Goal: Obtain resource: Download file/media

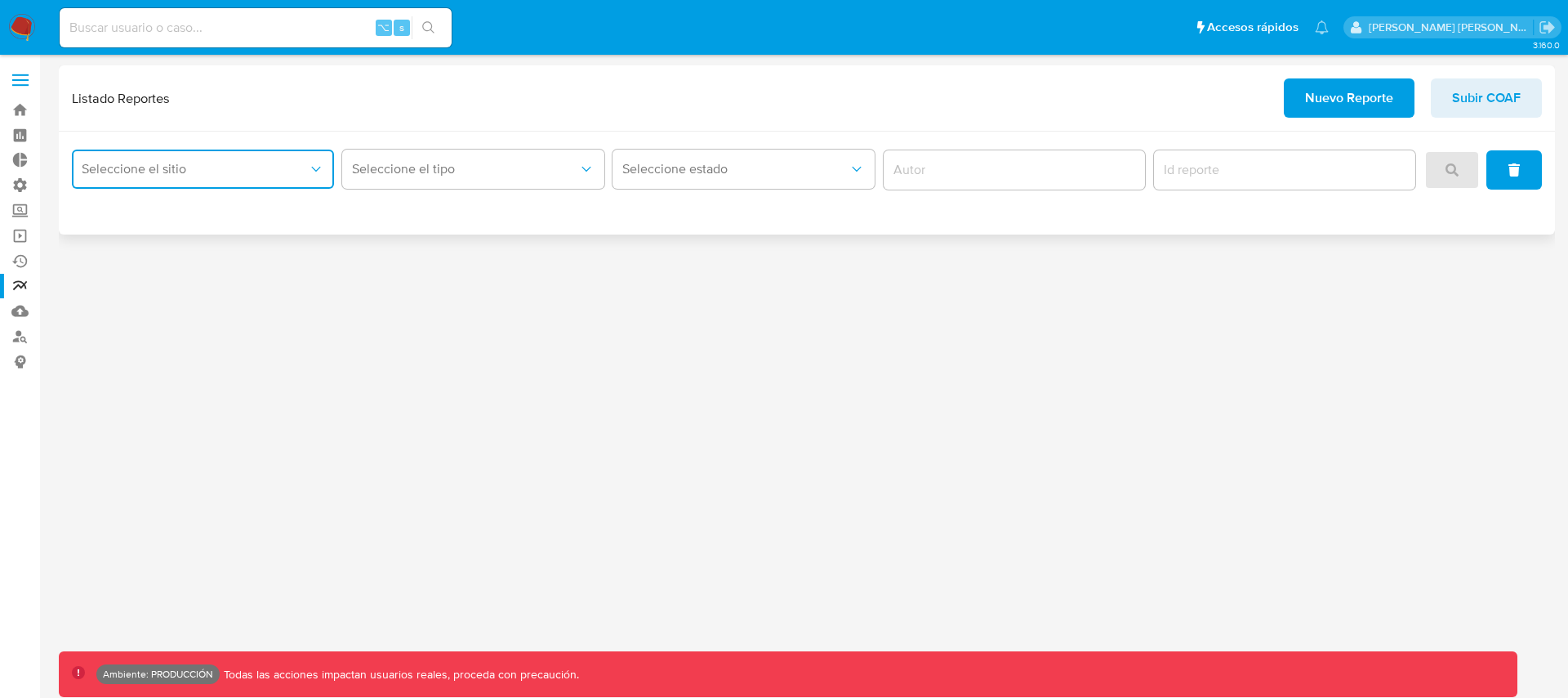
click at [196, 184] on button "Seleccione el sitio" at bounding box center [202, 168] width 262 height 40
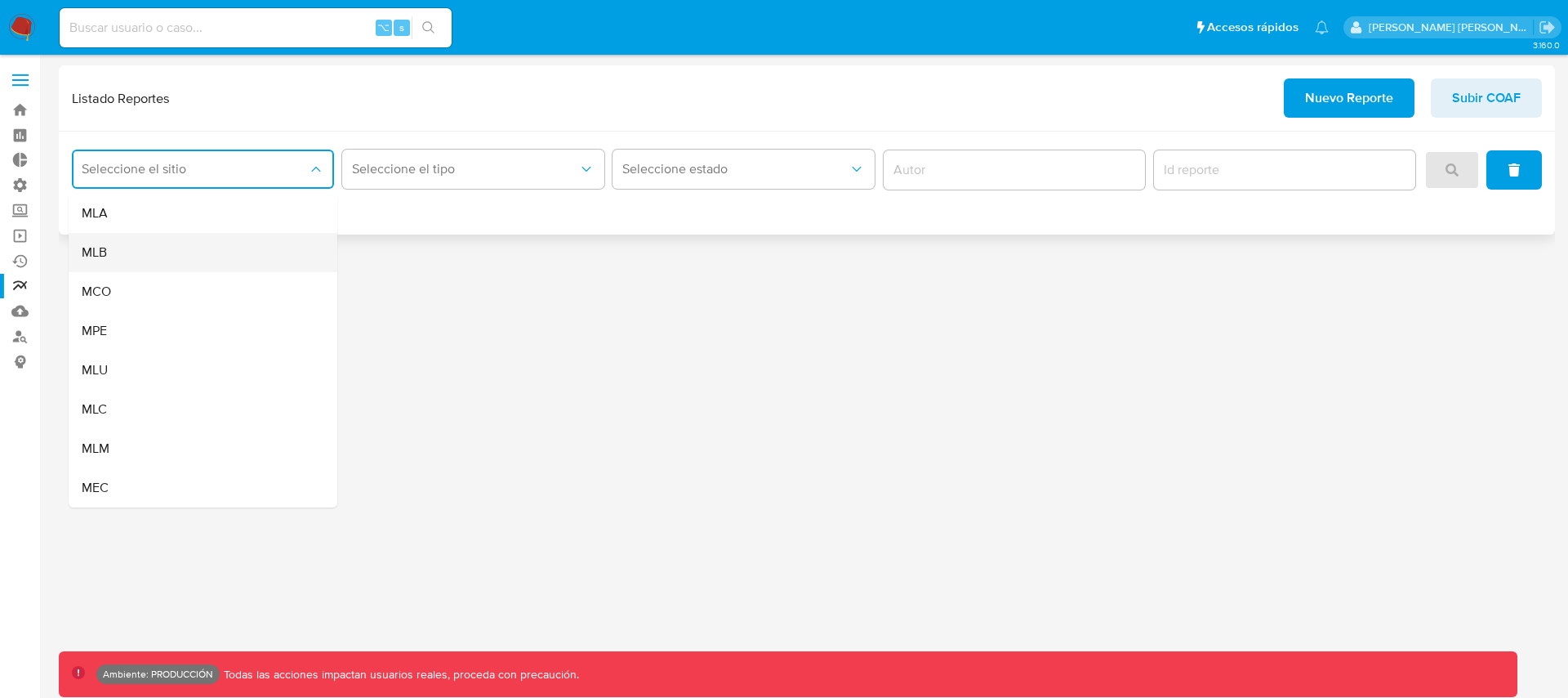
click at [128, 264] on div "MLB" at bounding box center [197, 252] width 232 height 40
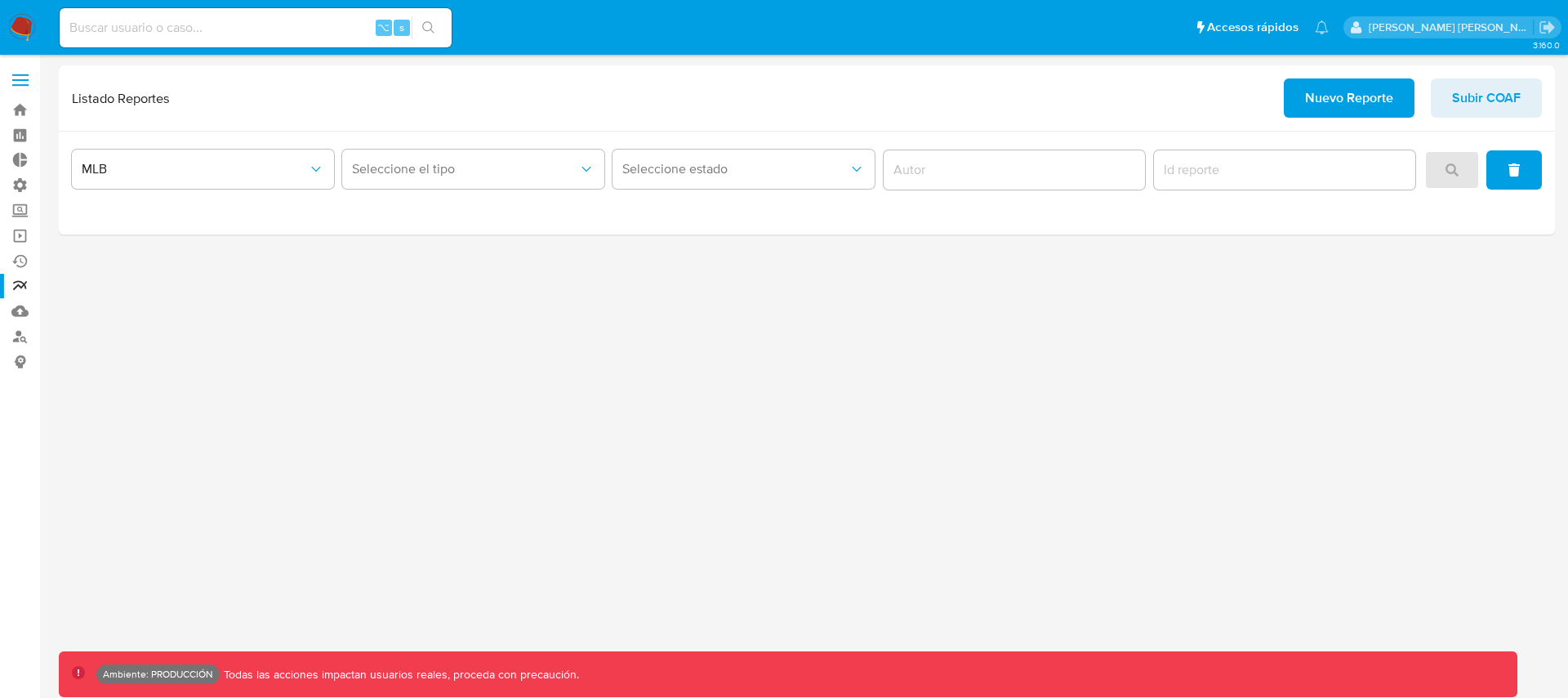
click at [451, 143] on div "MLB Seleccione el tipo Seleccione estado" at bounding box center [807, 183] width 1496 height 103
click at [454, 164] on span "Seleccione el tipo" at bounding box center [466, 168] width 226 height 16
click at [426, 249] on span "LEGAJO UNICO" at bounding box center [398, 252] width 92 height 16
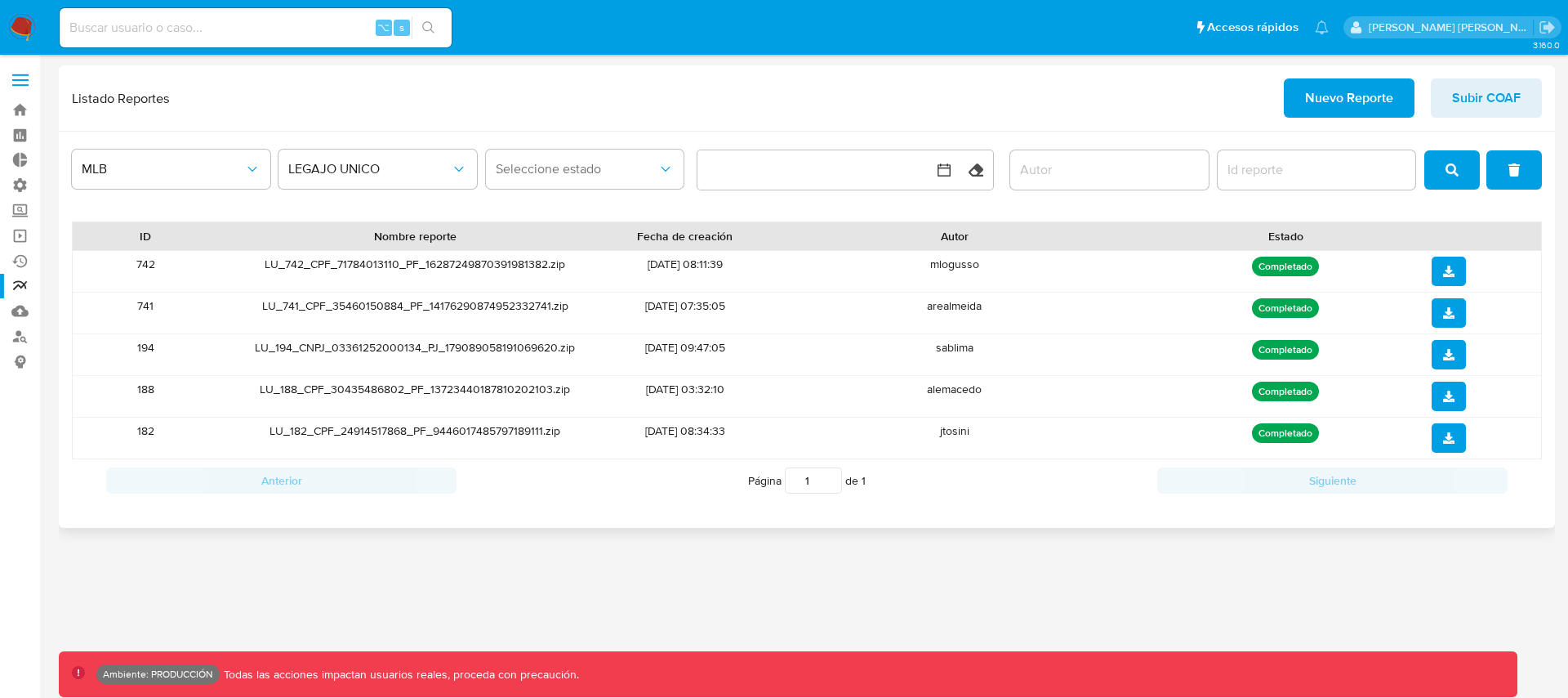
drag, startPoint x: 310, startPoint y: 258, endPoint x: 416, endPoint y: 263, distance: 106.1
click at [416, 263] on div "LU_742_CPF_71784013110_PF_16287249870391981382.zip" at bounding box center [415, 271] width 394 height 41
click at [320, 348] on div "LU_194_CNPJ_03361252000134_PJ_179089058191069620.zip" at bounding box center [415, 354] width 394 height 41
drag, startPoint x: 295, startPoint y: 345, endPoint x: 470, endPoint y: 358, distance: 175.5
click at [469, 358] on div "LU_194_CNPJ_03361252000134_PJ_179089058191069620.zip" at bounding box center [415, 354] width 394 height 41
